Goal: Information Seeking & Learning: Learn about a topic

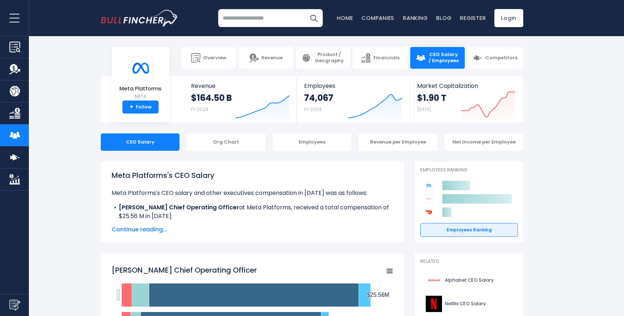
click at [138, 230] on span "Continue reading..." at bounding box center [253, 229] width 282 height 9
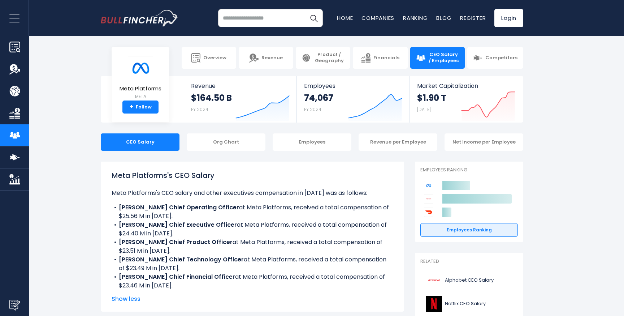
click at [151, 238] on b "[PERSON_NAME] Chief Product Officer" at bounding box center [176, 242] width 114 height 8
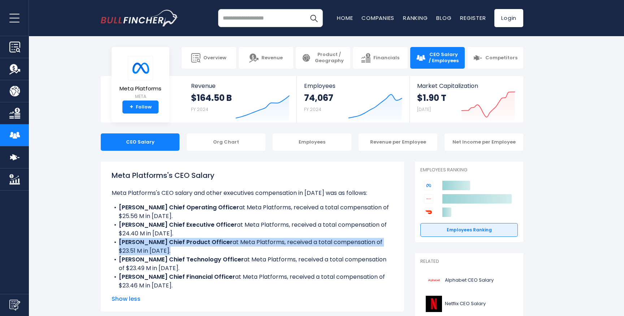
click at [151, 238] on b "[PERSON_NAME] Chief Product Officer" at bounding box center [176, 242] width 114 height 8
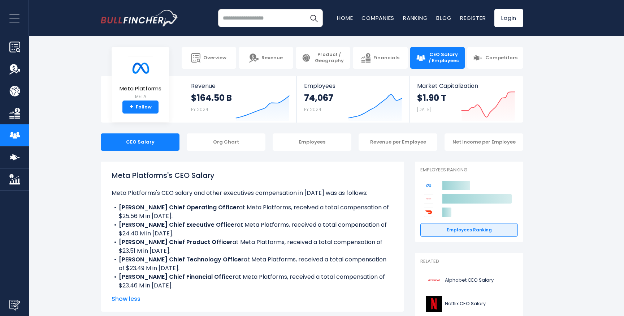
click at [151, 225] on b "[PERSON_NAME] Chief Executive Officer" at bounding box center [178, 224] width 118 height 8
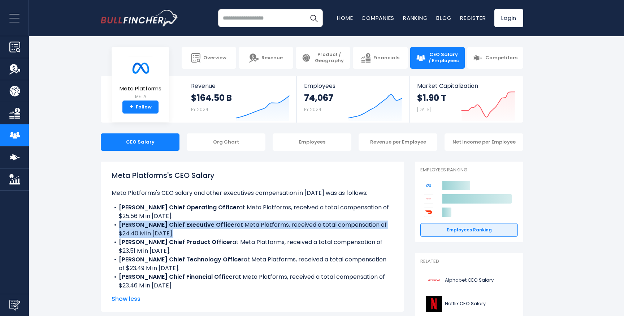
click at [151, 225] on b "[PERSON_NAME] Chief Executive Officer" at bounding box center [178, 224] width 118 height 8
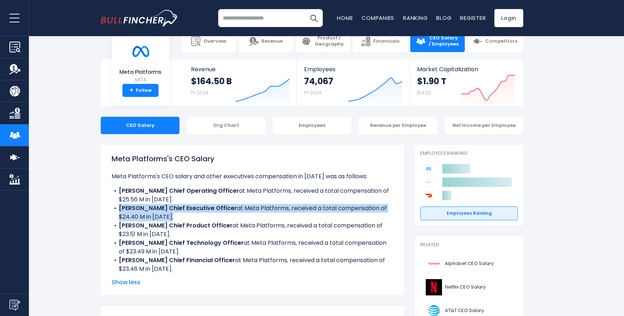
scroll to position [18, 0]
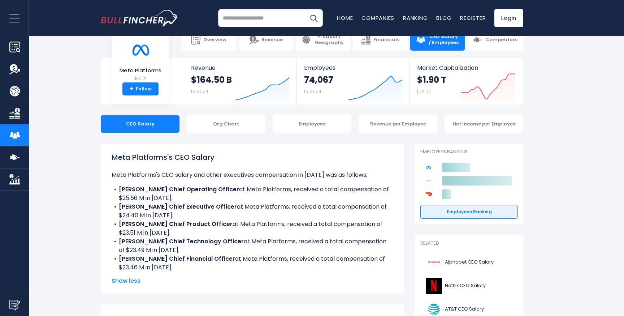
click at [151, 225] on b "[PERSON_NAME] Chief Product Officer" at bounding box center [176, 224] width 114 height 8
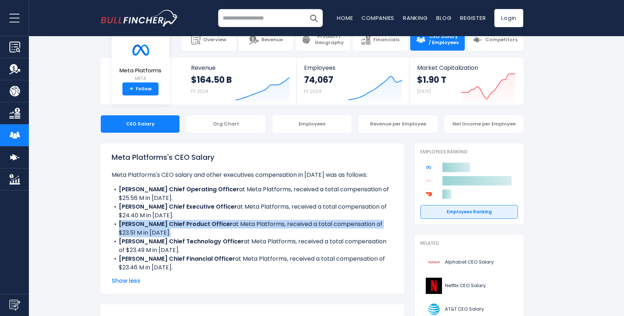
click at [151, 225] on b "[PERSON_NAME] Chief Product Officer" at bounding box center [176, 224] width 114 height 8
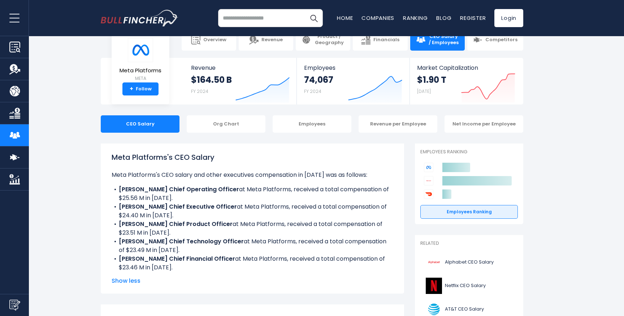
click at [148, 265] on li "[PERSON_NAME] Chief Financial Officer at Meta Platforms, received a total compe…" at bounding box center [253, 262] width 282 height 17
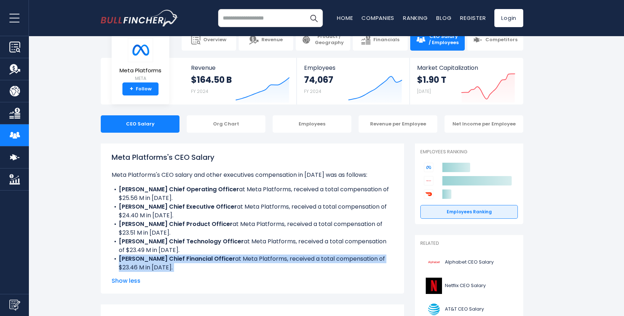
click at [148, 265] on li "[PERSON_NAME] Chief Financial Officer at Meta Platforms, received a total compe…" at bounding box center [253, 262] width 282 height 17
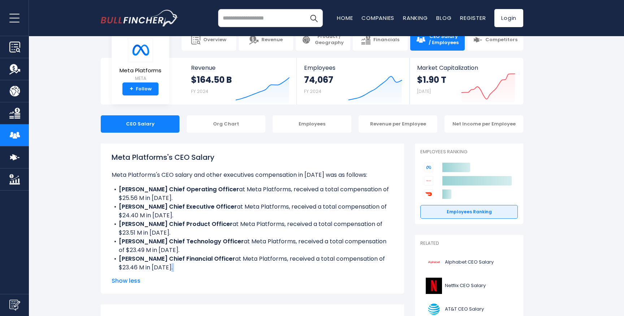
click at [148, 265] on li "[PERSON_NAME] Chief Financial Officer at Meta Platforms, received a total compe…" at bounding box center [253, 262] width 282 height 17
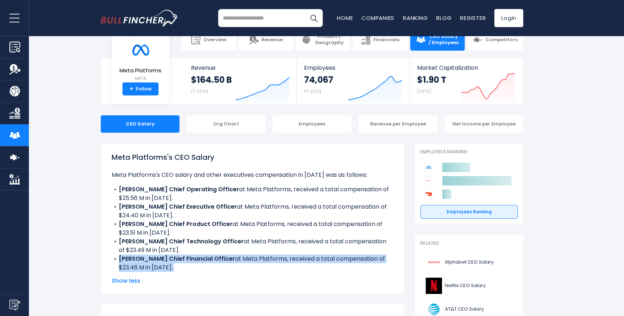
click at [148, 265] on li "[PERSON_NAME] Chief Financial Officer at Meta Platforms, received a total compe…" at bounding box center [253, 262] width 282 height 17
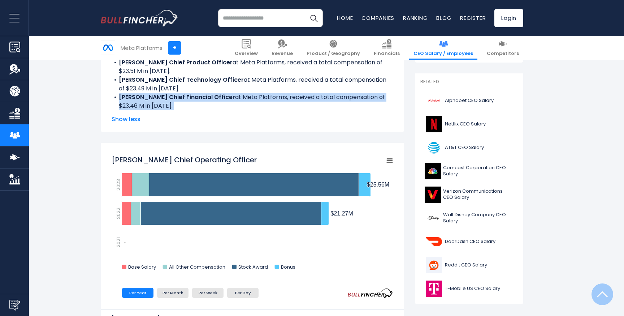
scroll to position [279, 0]
